Goal: Task Accomplishment & Management: Use online tool/utility

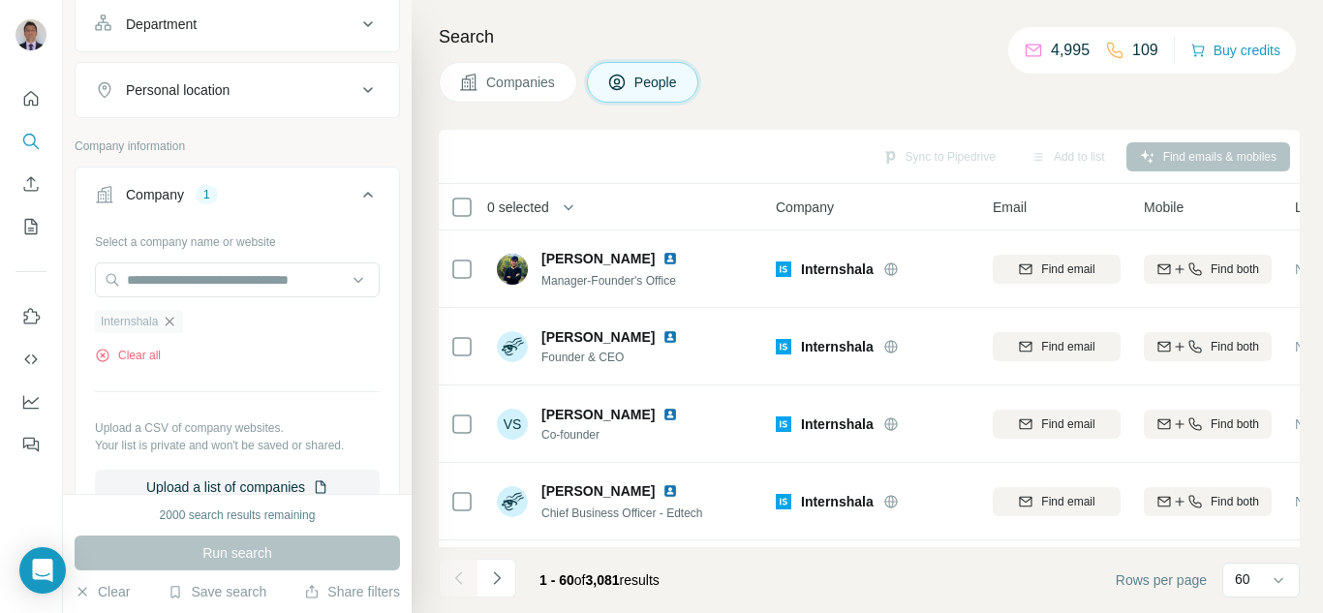
click at [170, 322] on icon "button" at bounding box center [169, 321] width 15 height 15
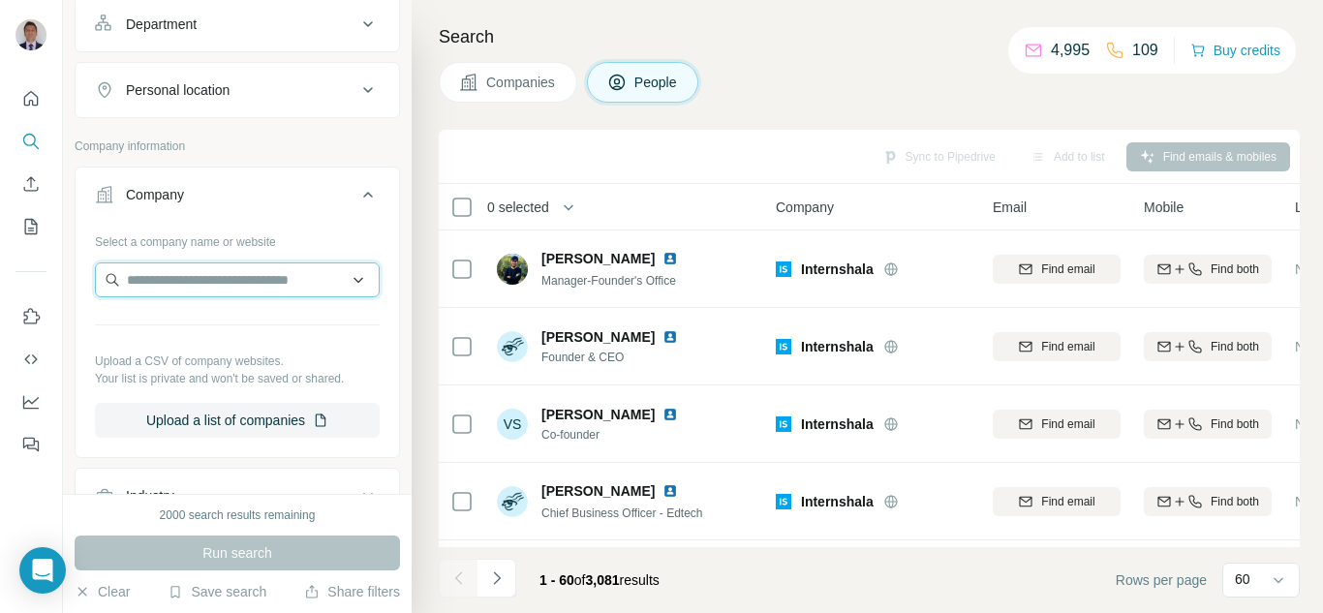
click at [170, 289] on input "text" at bounding box center [237, 279] width 285 height 35
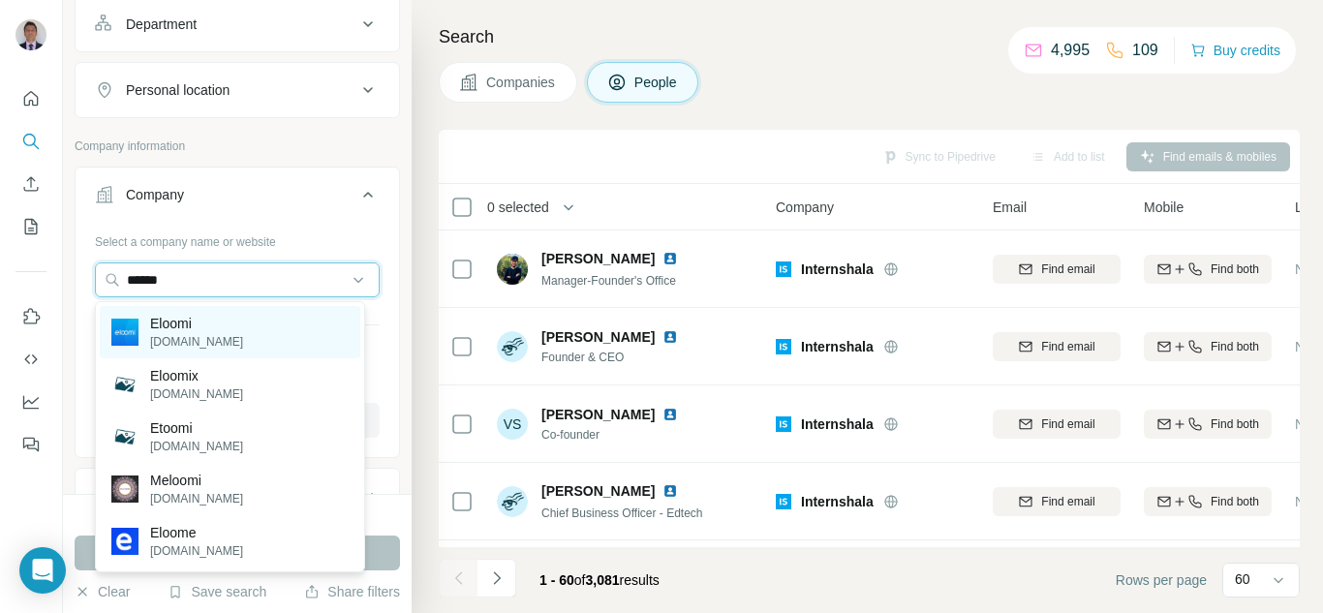
type input "******"
click at [209, 334] on p "[DOMAIN_NAME]" at bounding box center [196, 341] width 93 height 17
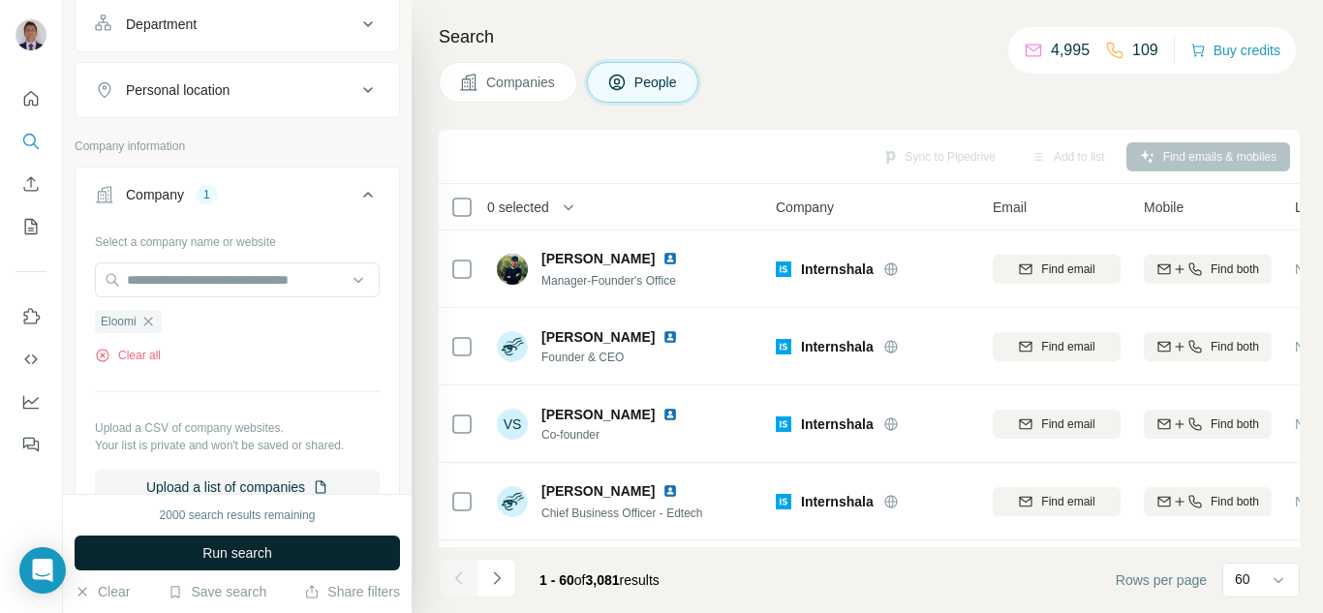
click at [257, 552] on span "Run search" at bounding box center [237, 552] width 70 height 19
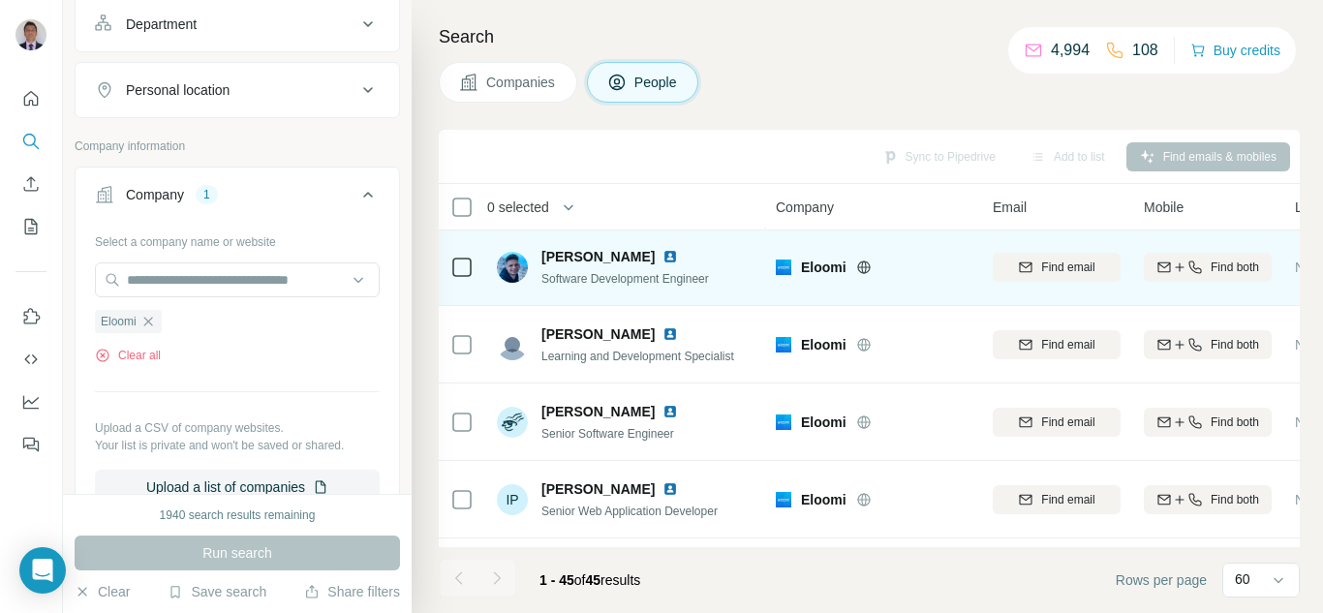
scroll to position [1646, 0]
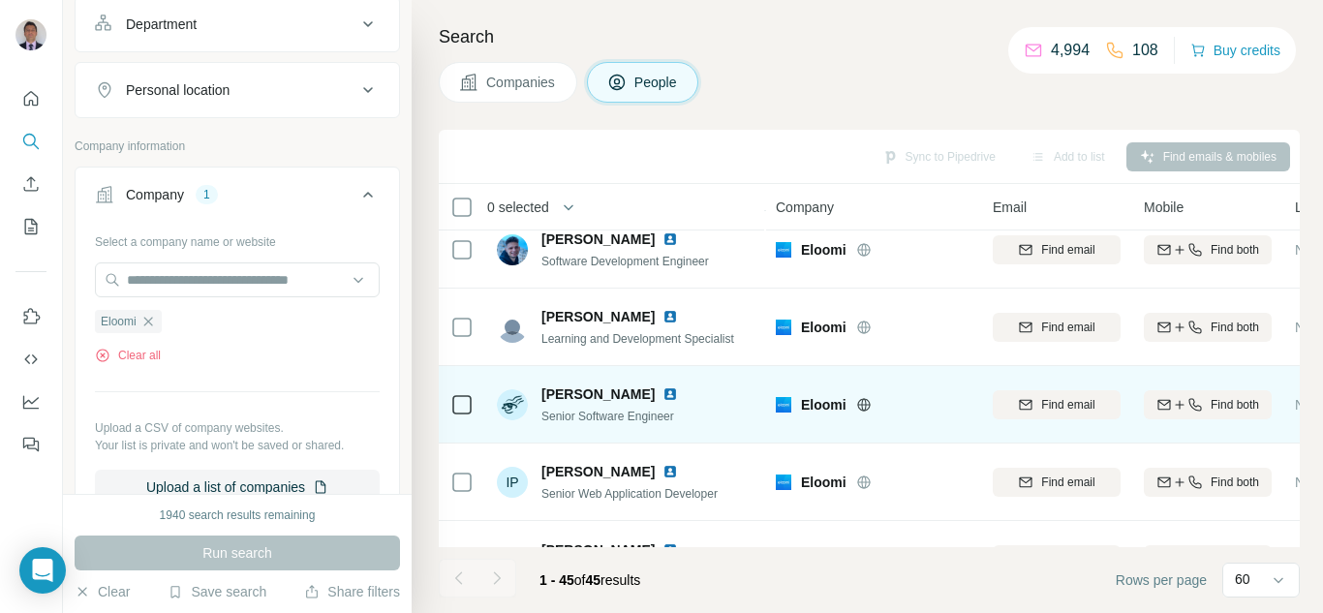
click at [662, 395] on img at bounding box center [669, 393] width 15 height 15
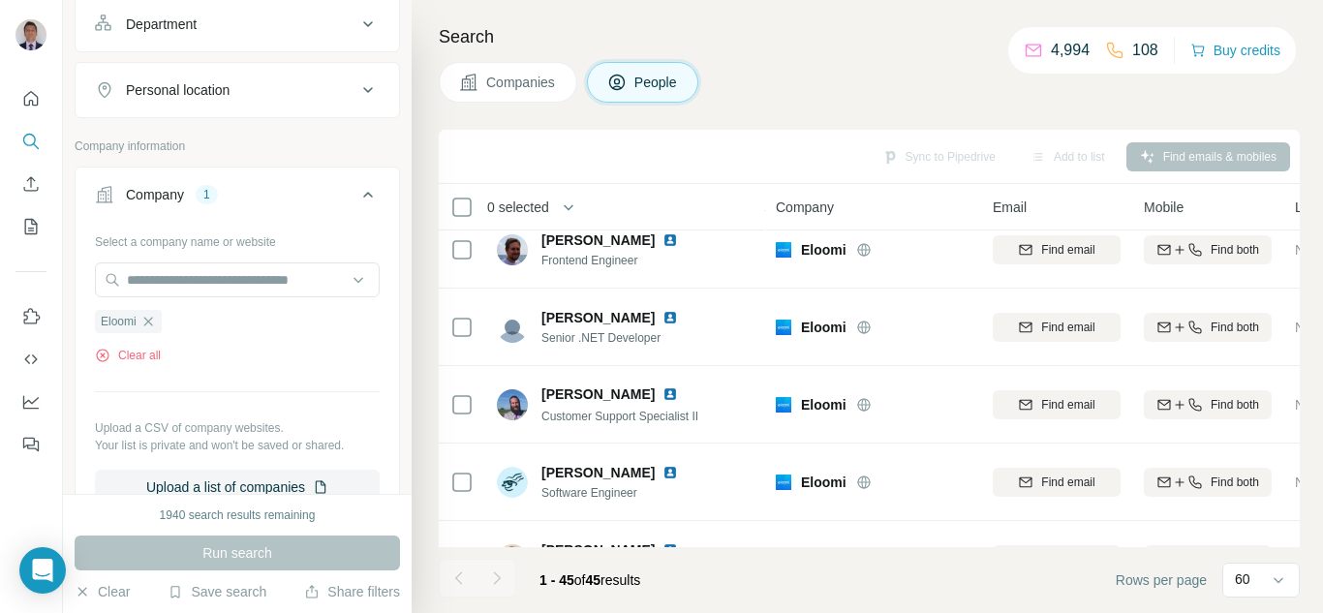
scroll to position [2130, 0]
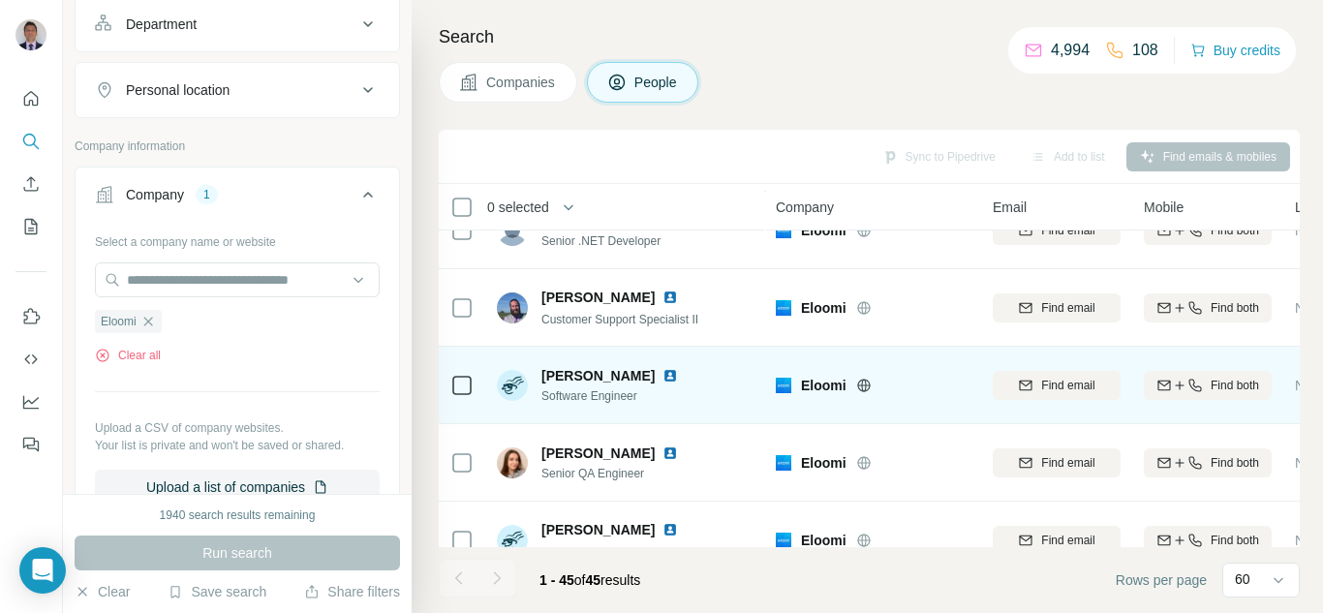
click at [670, 378] on img at bounding box center [669, 375] width 15 height 15
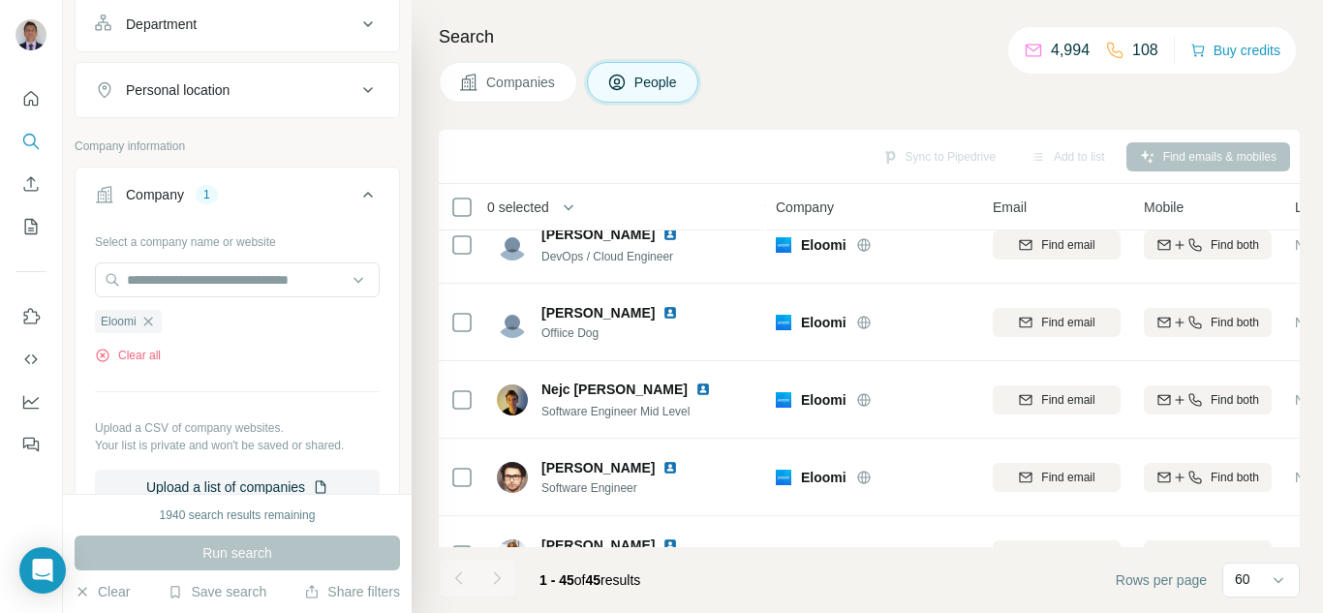
scroll to position [2711, 0]
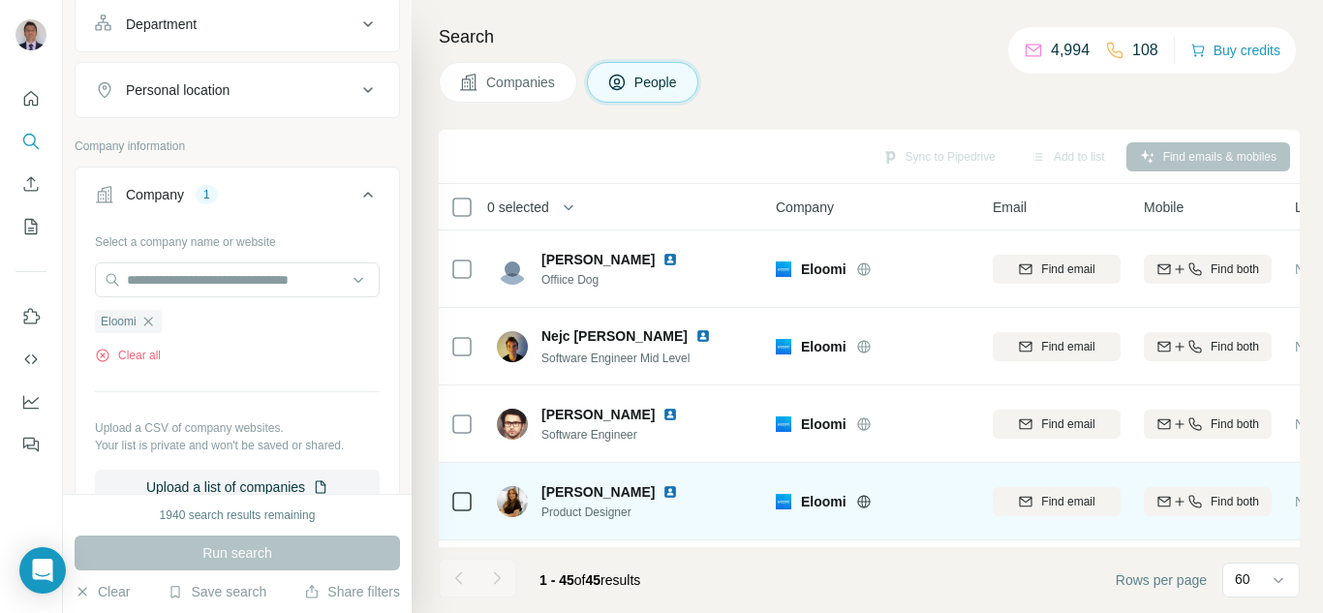
click at [662, 490] on img at bounding box center [669, 491] width 15 height 15
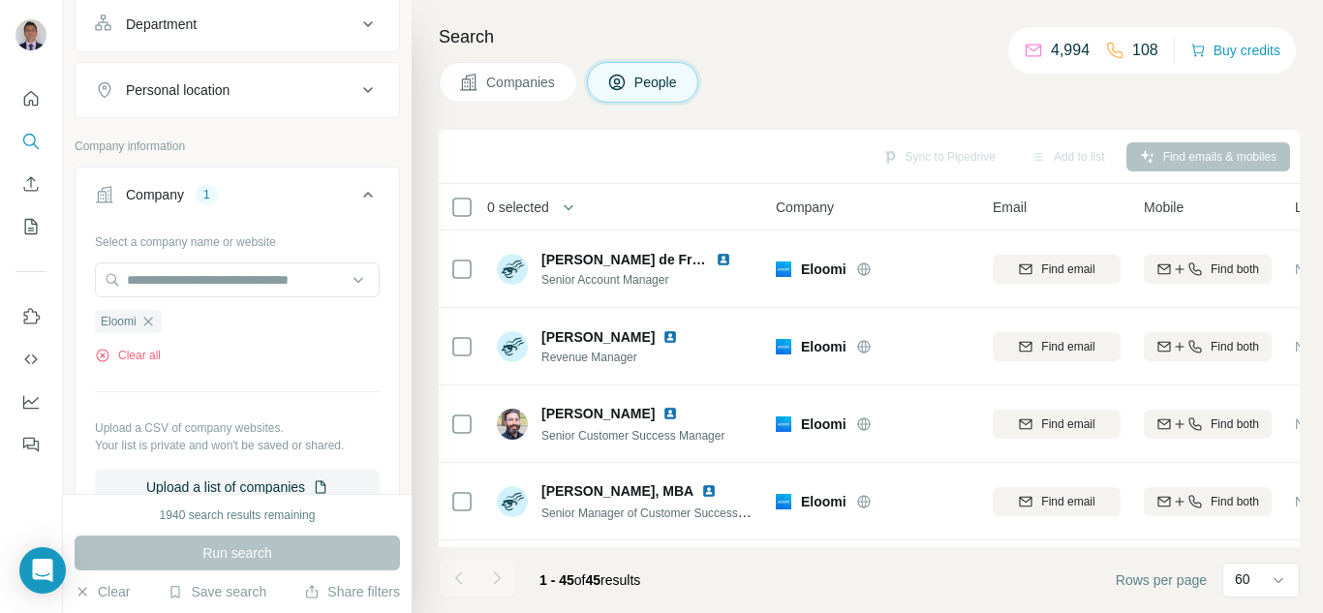
scroll to position [0, 0]
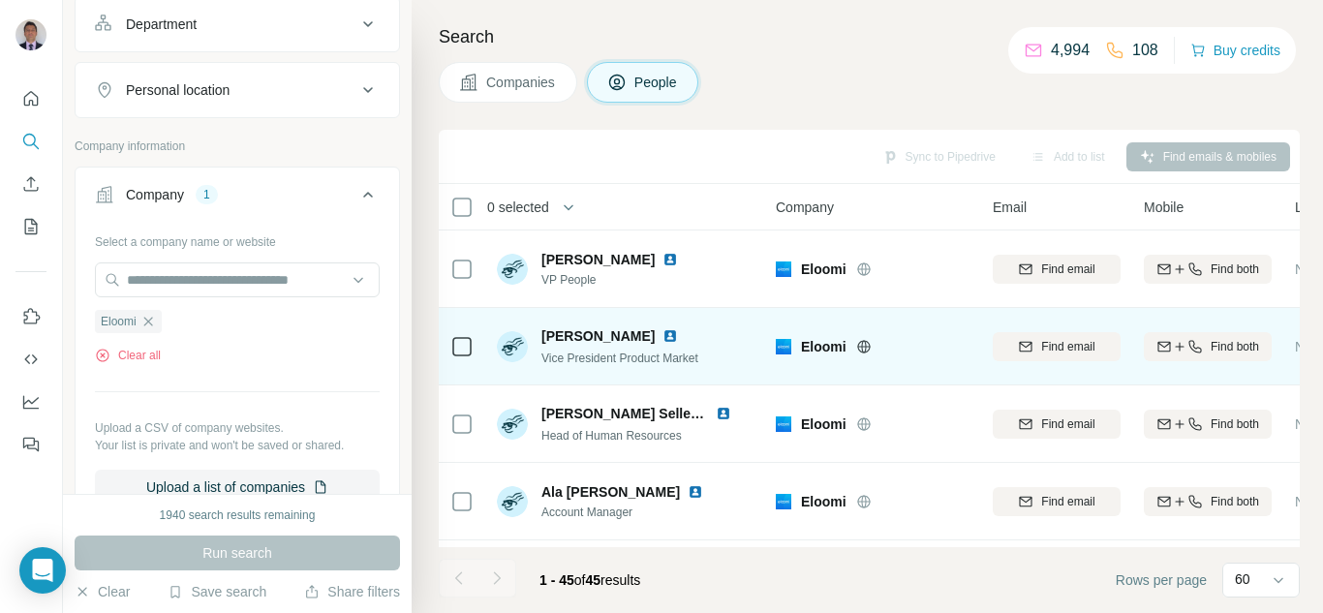
click at [662, 337] on img at bounding box center [669, 335] width 15 height 15
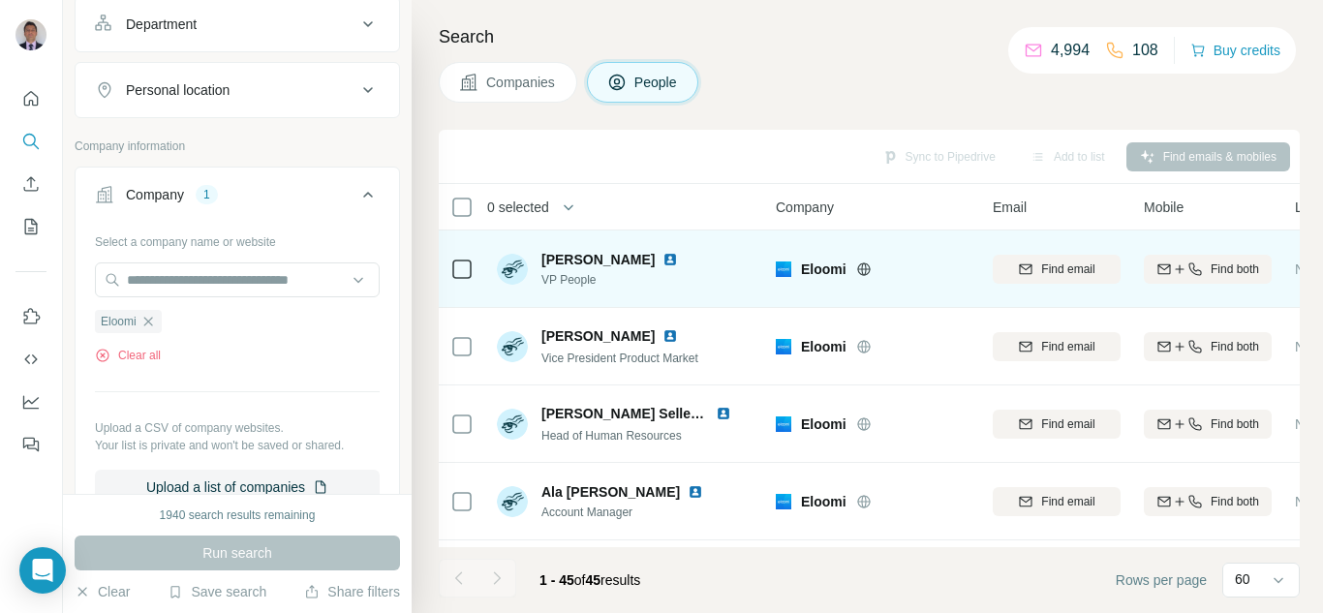
click at [678, 259] on img at bounding box center [669, 259] width 15 height 15
